Goal: Task Accomplishment & Management: Manage account settings

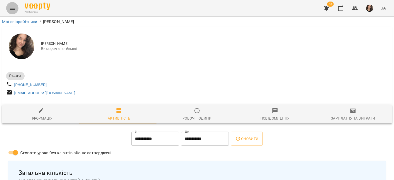
click at [9, 13] on button "Menu" at bounding box center [12, 8] width 12 height 12
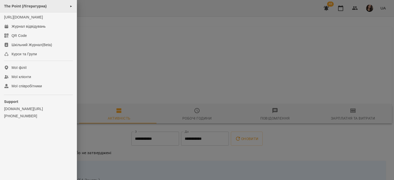
click at [36, 5] on span "The Point (Літературна)" at bounding box center [25, 6] width 43 height 4
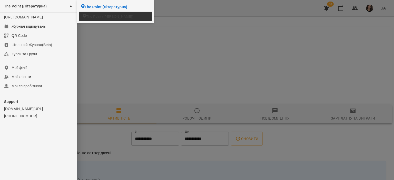
click at [100, 17] on span "The Point ([PERSON_NAME])" at bounding box center [109, 16] width 47 height 5
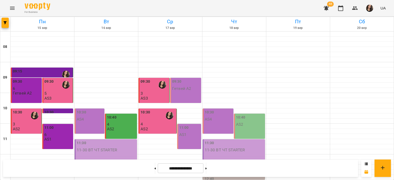
scroll to position [162, 0]
click at [12, 8] on icon "Menu" at bounding box center [12, 8] width 6 height 6
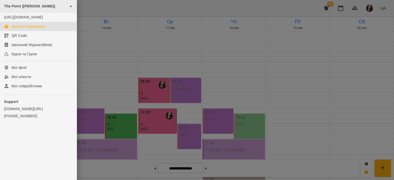
click at [23, 7] on span "The Point ([PERSON_NAME])" at bounding box center [29, 6] width 51 height 4
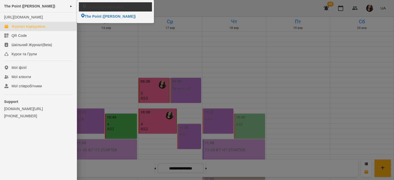
click at [95, 8] on span "The Point (Літературна)" at bounding box center [105, 6] width 38 height 5
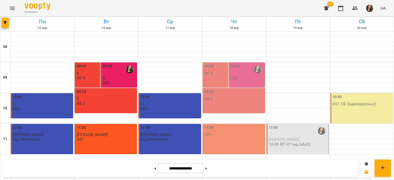
scroll to position [243, 0]
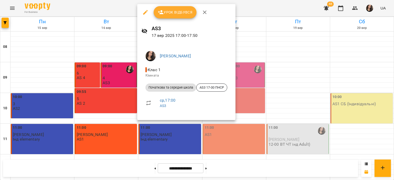
click at [101, 1] on div at bounding box center [197, 90] width 394 height 180
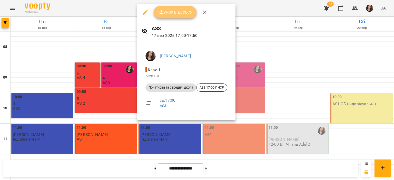
click at [172, 13] on span "Урок відбувся" at bounding box center [175, 12] width 35 height 6
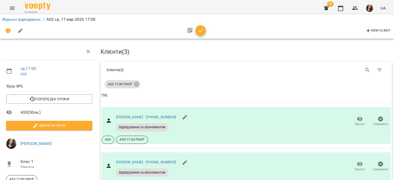
scroll to position [10, 0]
click at [204, 33] on span "button" at bounding box center [200, 31] width 10 height 6
